Goal: Information Seeking & Learning: Understand process/instructions

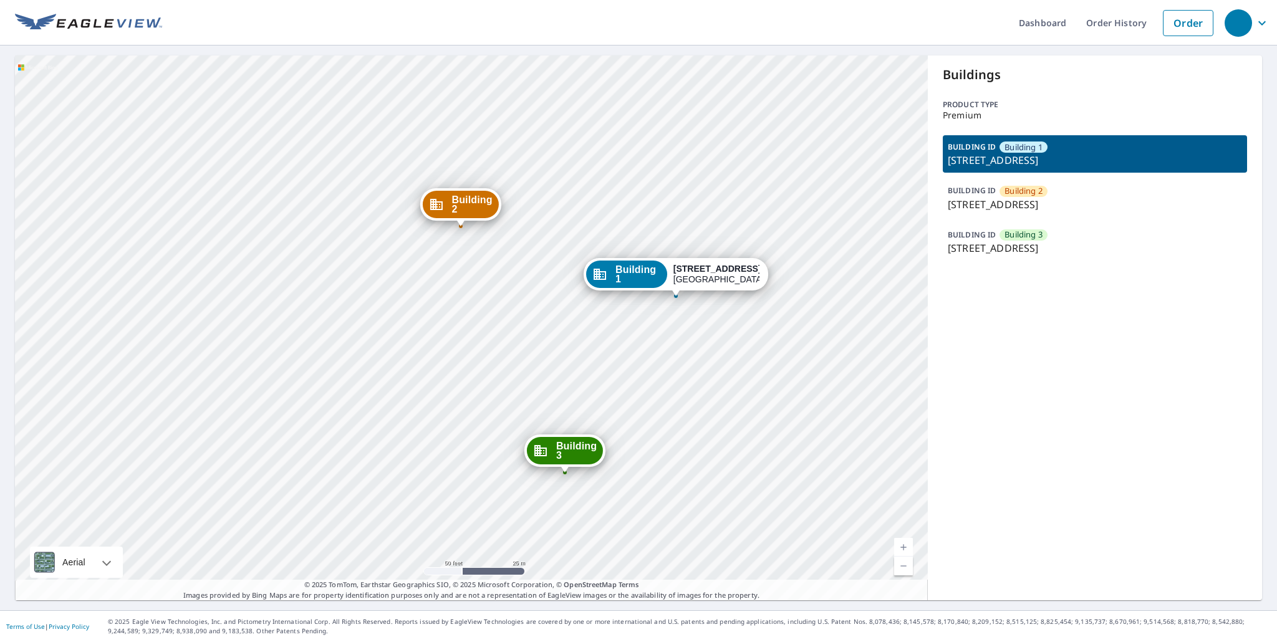
drag, startPoint x: 502, startPoint y: 241, endPoint x: 503, endPoint y: 303, distance: 62.4
click at [503, 303] on div "Building [GEOGRAPHIC_DATA][STREET_ADDRESS] Building [GEOGRAPHIC_DATA][STREET_AD…" at bounding box center [471, 328] width 913 height 545
drag, startPoint x: 457, startPoint y: 210, endPoint x: 463, endPoint y: 231, distance: 21.9
click at [461, 216] on span "Building 2" at bounding box center [472, 206] width 41 height 19
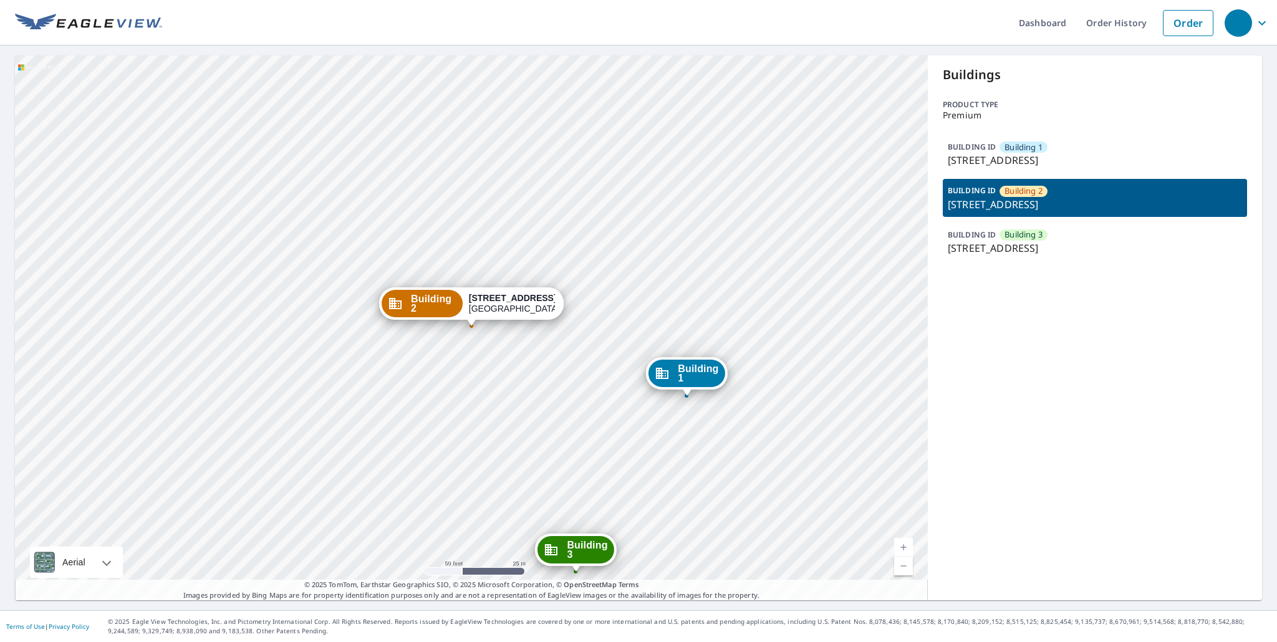
click at [976, 196] on p "BUILDING ID" at bounding box center [972, 190] width 48 height 11
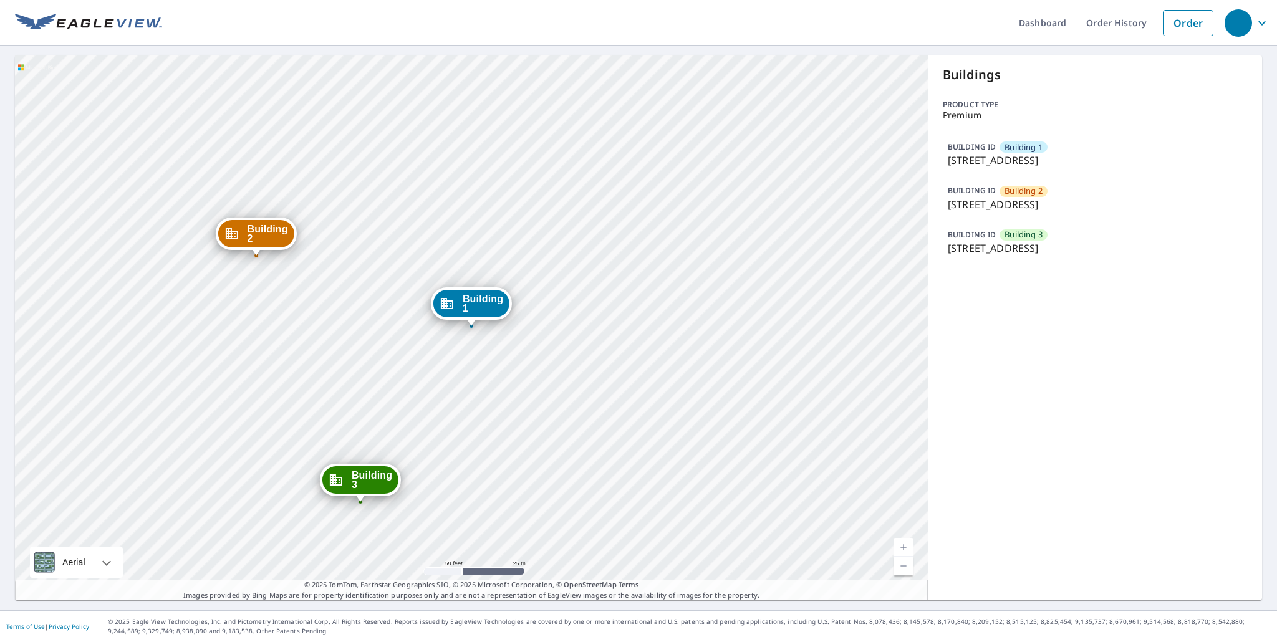
click at [256, 263] on div "Building 2 10075 Royal Lane Dallas, TX 75238 Building 3 10075 Royal Lane Dallas…" at bounding box center [471, 328] width 913 height 545
click at [268, 300] on div "Building 2 10075 Royal Lane Dallas, TX 75238 Building 3 10075 Royal Lane Dallas…" at bounding box center [471, 328] width 913 height 545
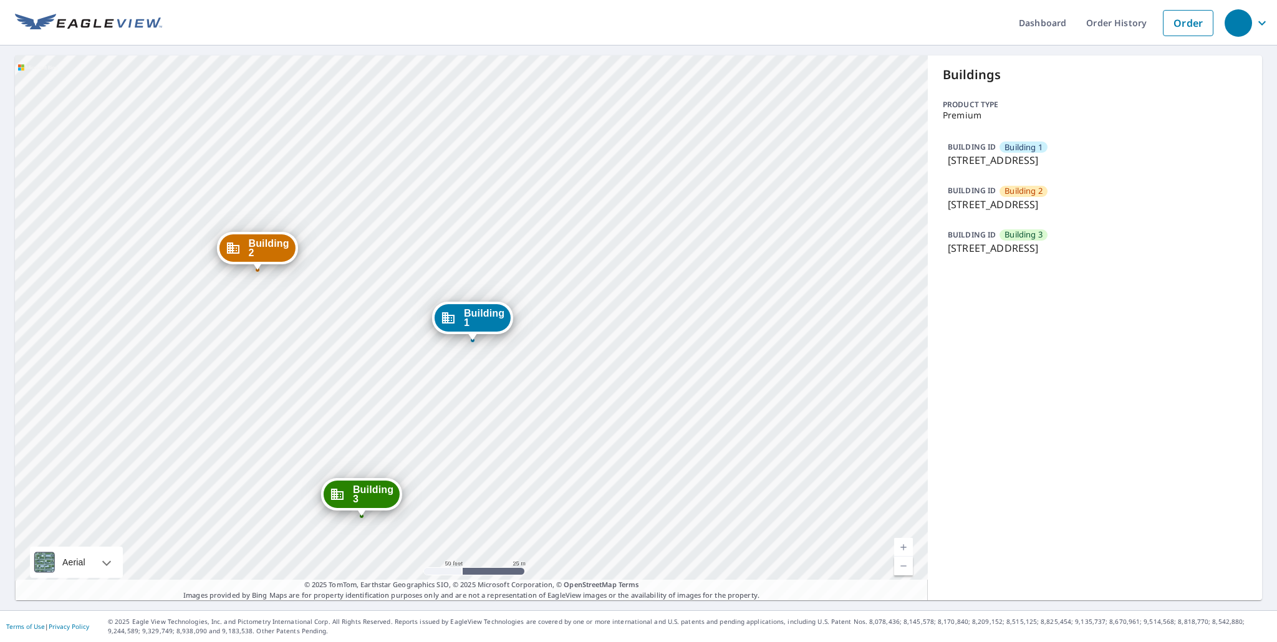
drag, startPoint x: 256, startPoint y: 257, endPoint x: 258, endPoint y: 271, distance: 14.4
click at [258, 271] on div at bounding box center [257, 270] width 5 height 5
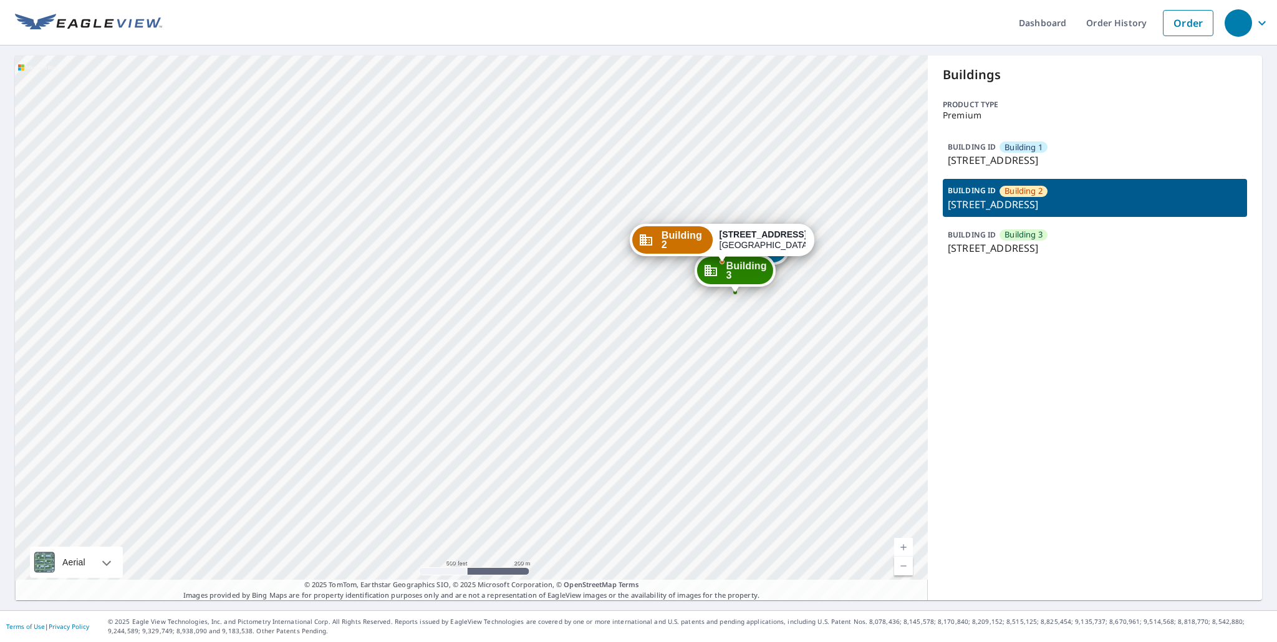
click at [1255, 27] on icon "button" at bounding box center [1262, 23] width 15 height 15
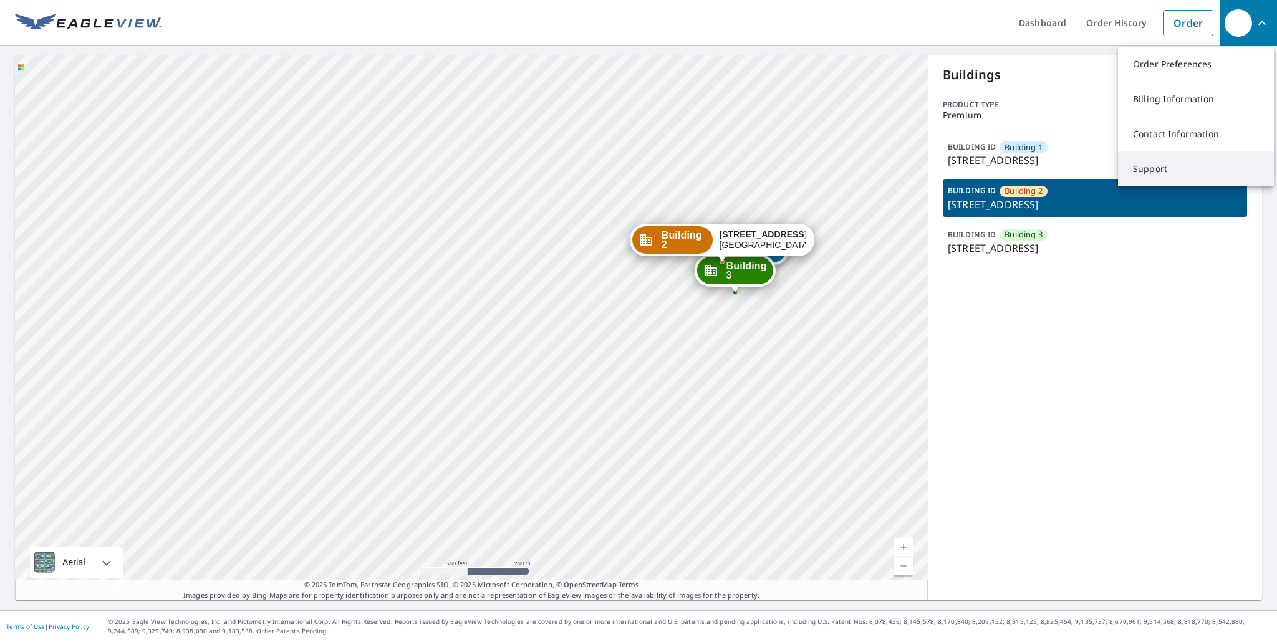
click at [1172, 173] on link "Support" at bounding box center [1196, 169] width 156 height 35
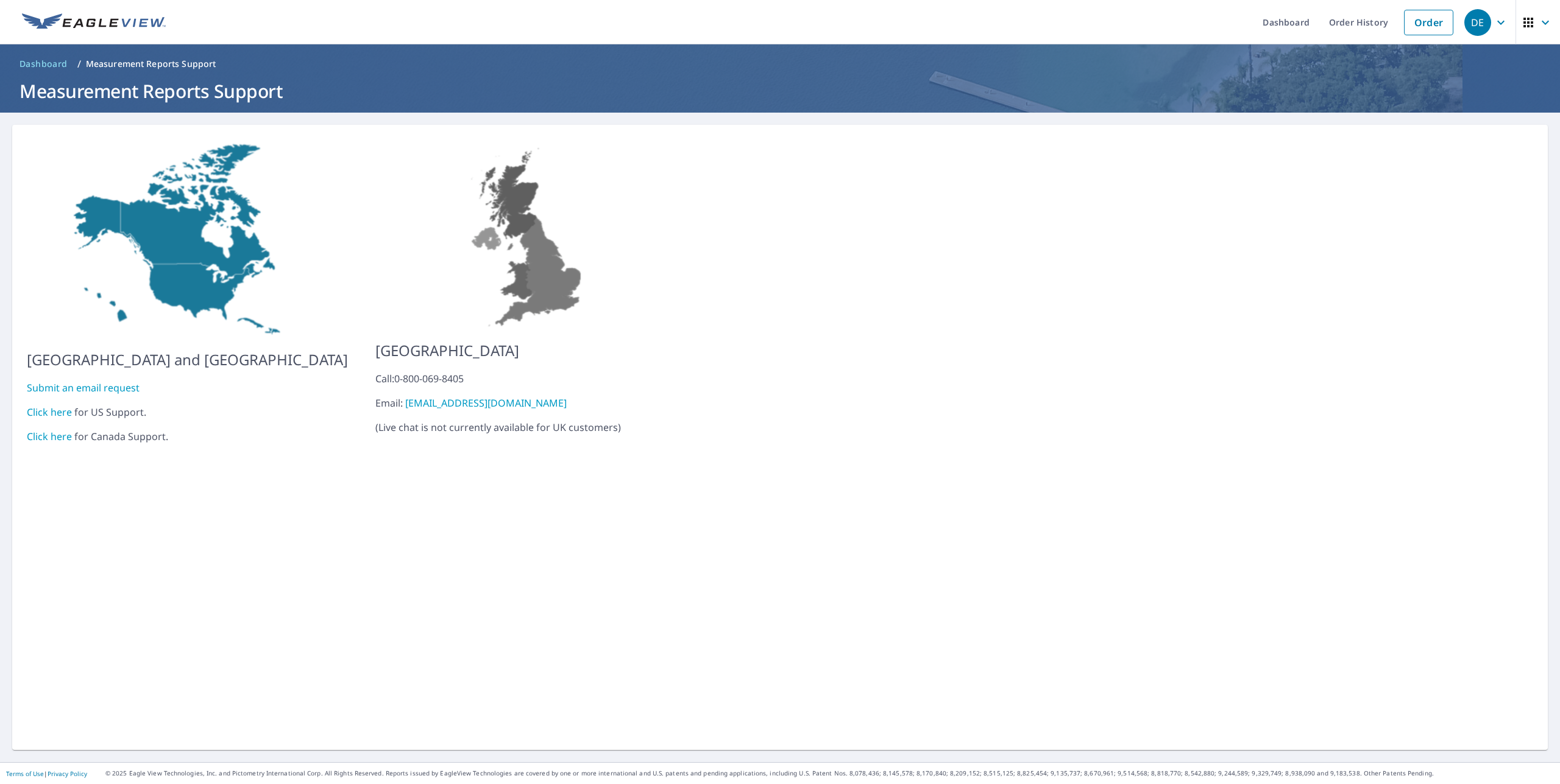
click at [48, 405] on link "Click here" at bounding box center [49, 412] width 45 height 14
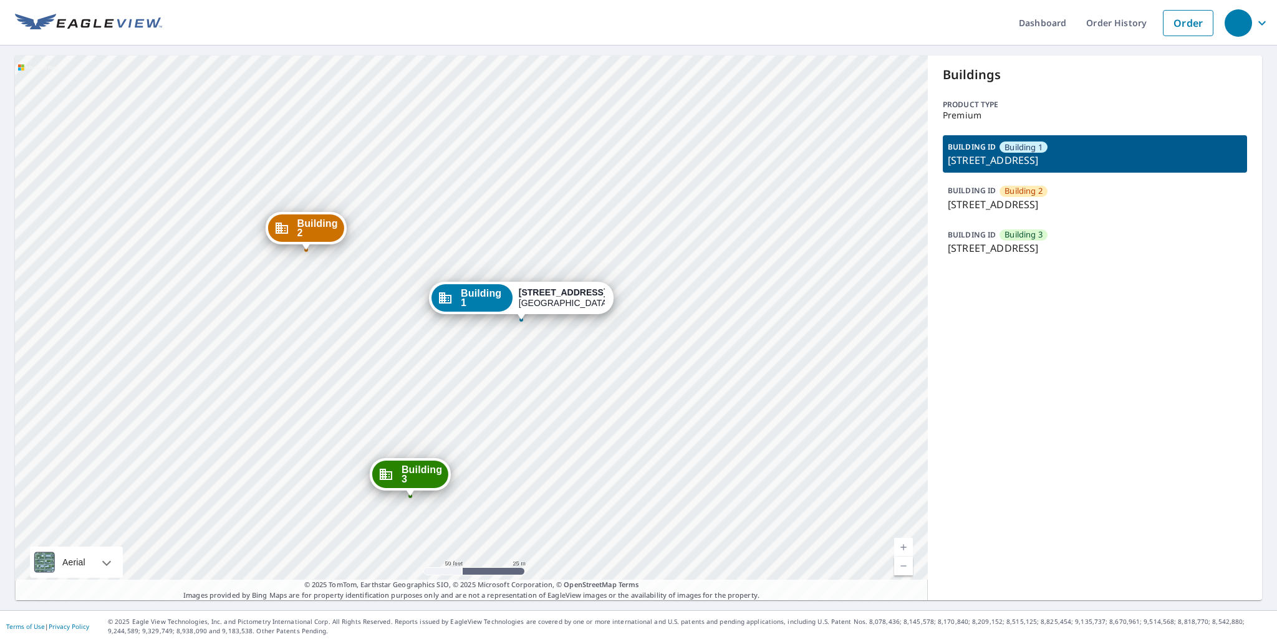
drag, startPoint x: 612, startPoint y: 392, endPoint x: 522, endPoint y: 364, distance: 94.9
click at [522, 364] on div "Building 2 10075 Royal Lane Dallas, TX 75238 Building 3 10075 Royal Lane Dallas…" at bounding box center [471, 328] width 913 height 545
